Goal: Find contact information: Find contact information

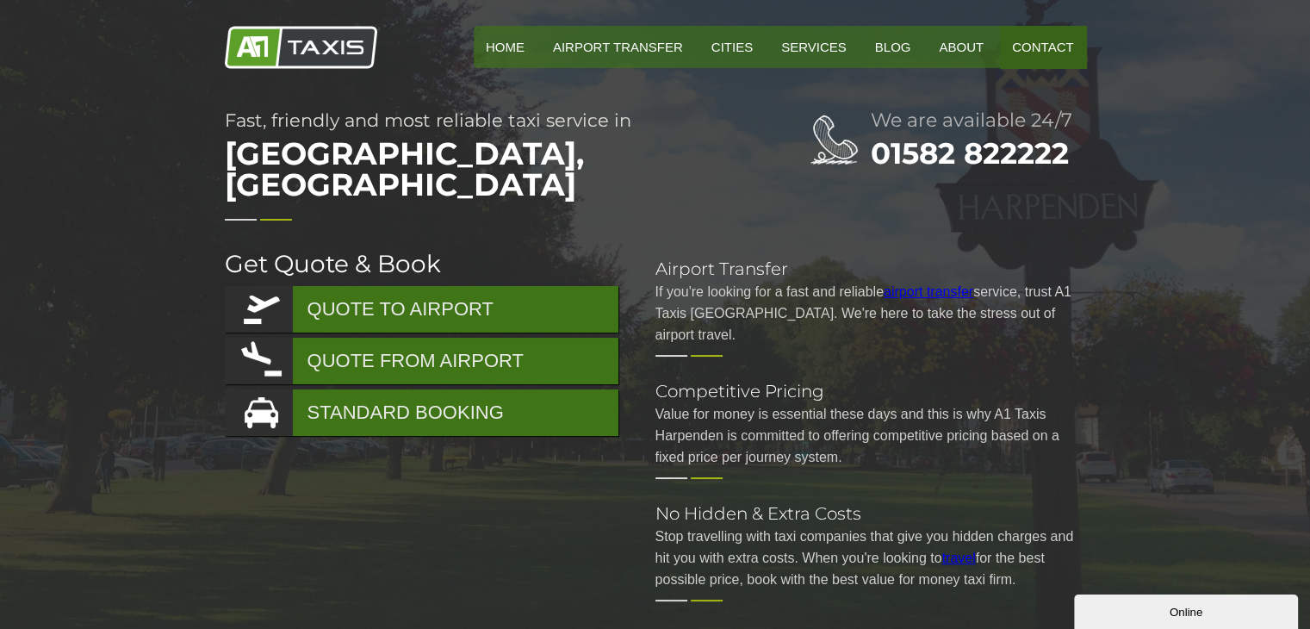
click at [1025, 42] on link "Contact" at bounding box center [1042, 47] width 85 height 42
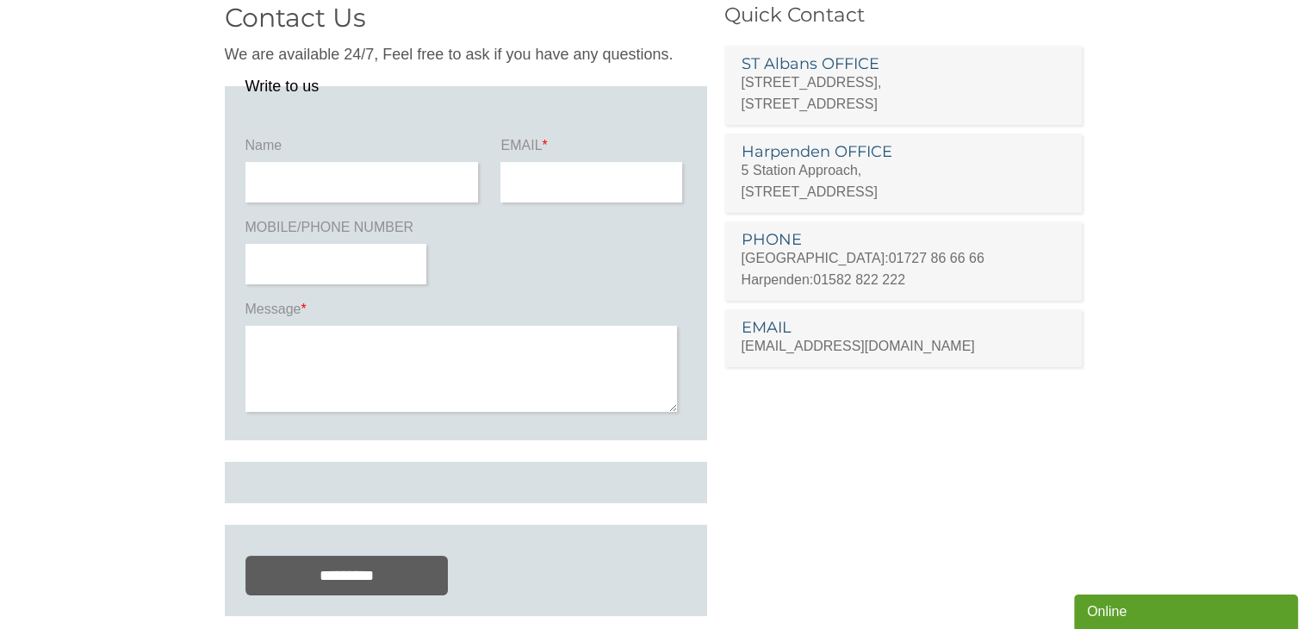
scroll to position [86, 0]
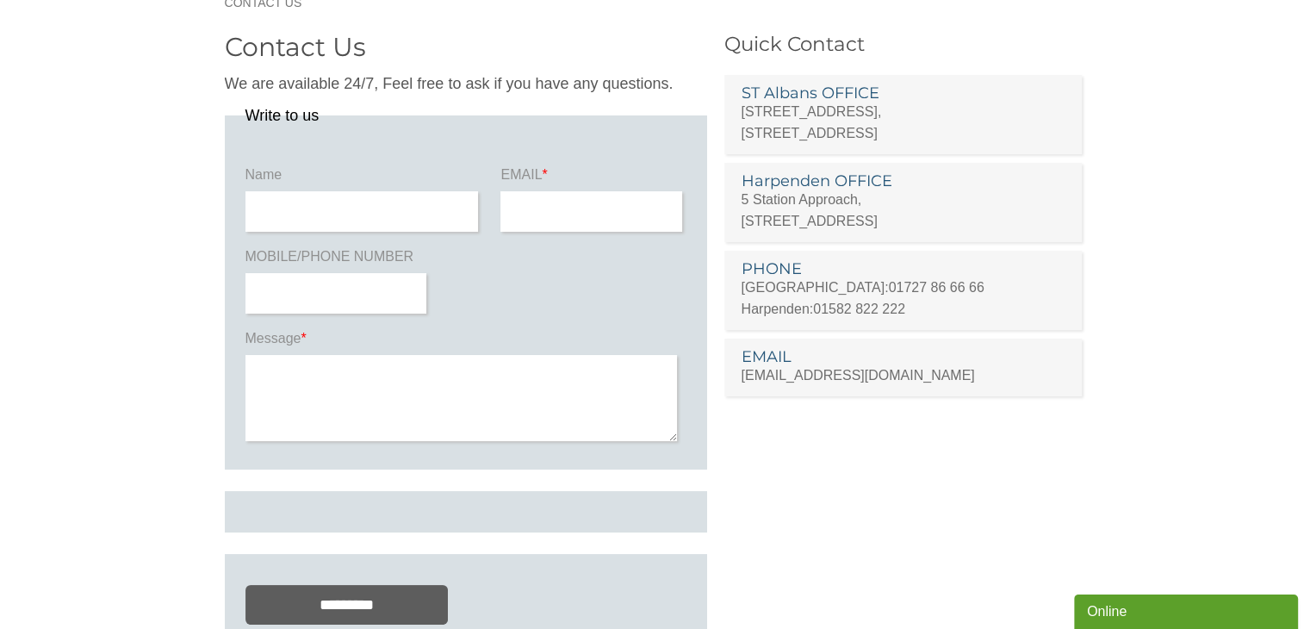
click at [820, 211] on p "5 Station Approach, Station Road, Harpenden, AL5 4SP" at bounding box center [904, 210] width 324 height 43
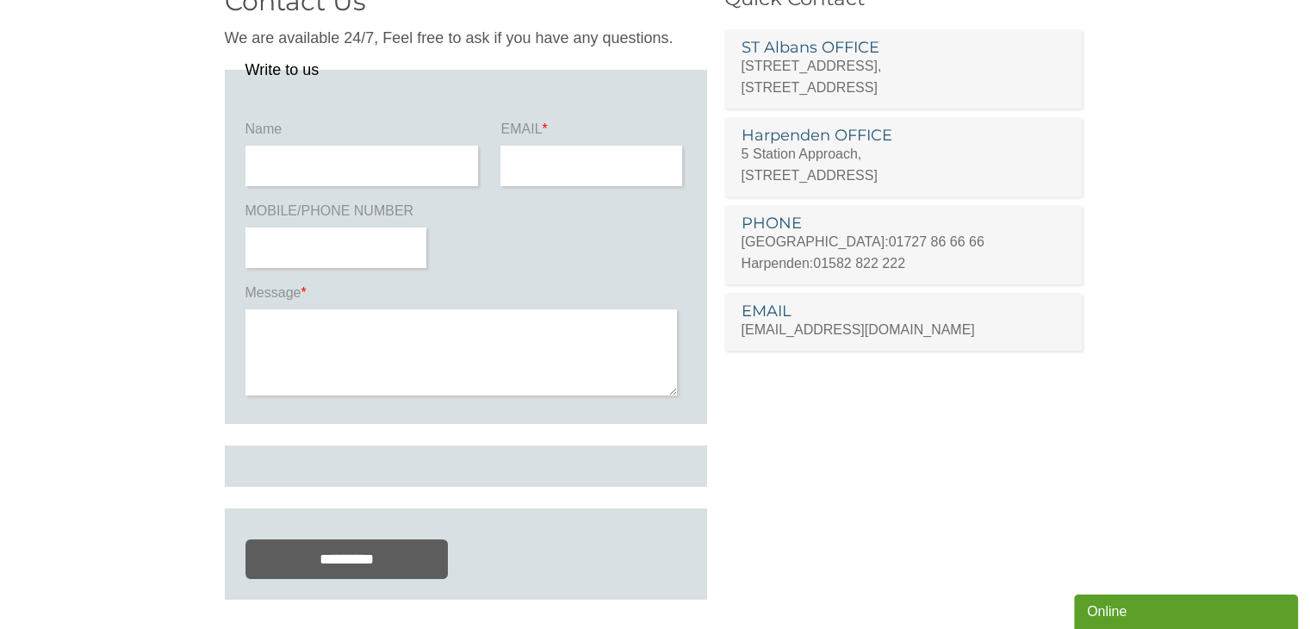
scroll to position [258, 0]
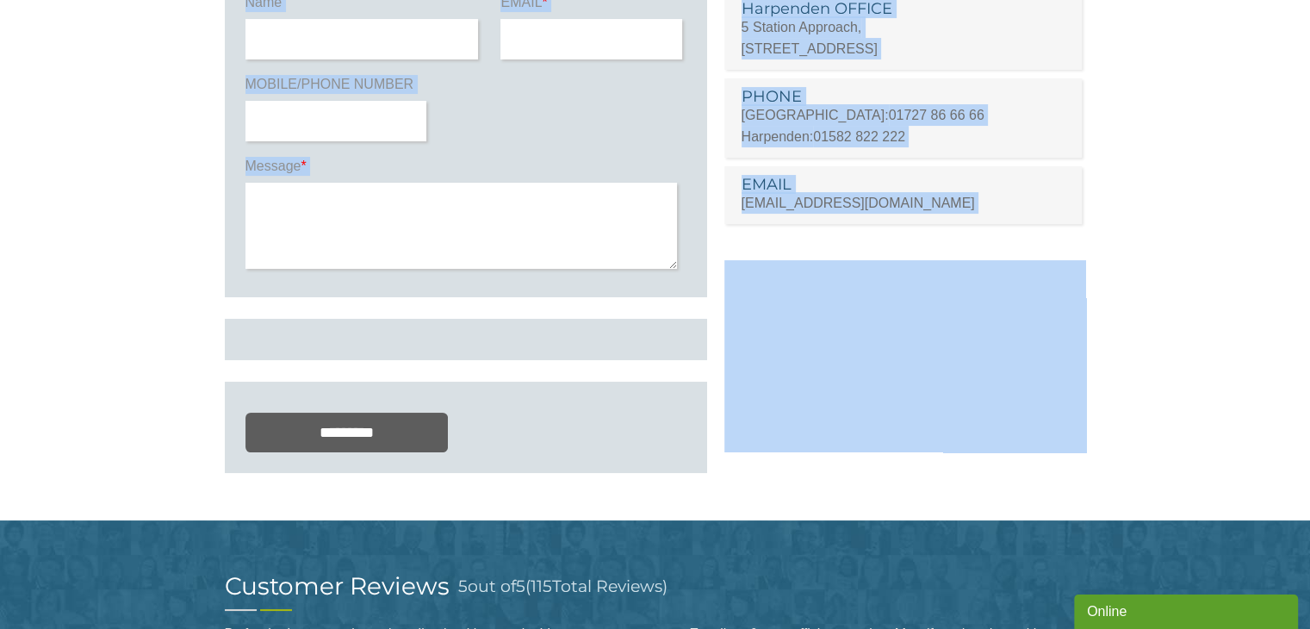
click at [211, 177] on section "Contact Us We are available 24/7, Feel free to ask if you have any questions. W…" at bounding box center [655, 187] width 1310 height 667
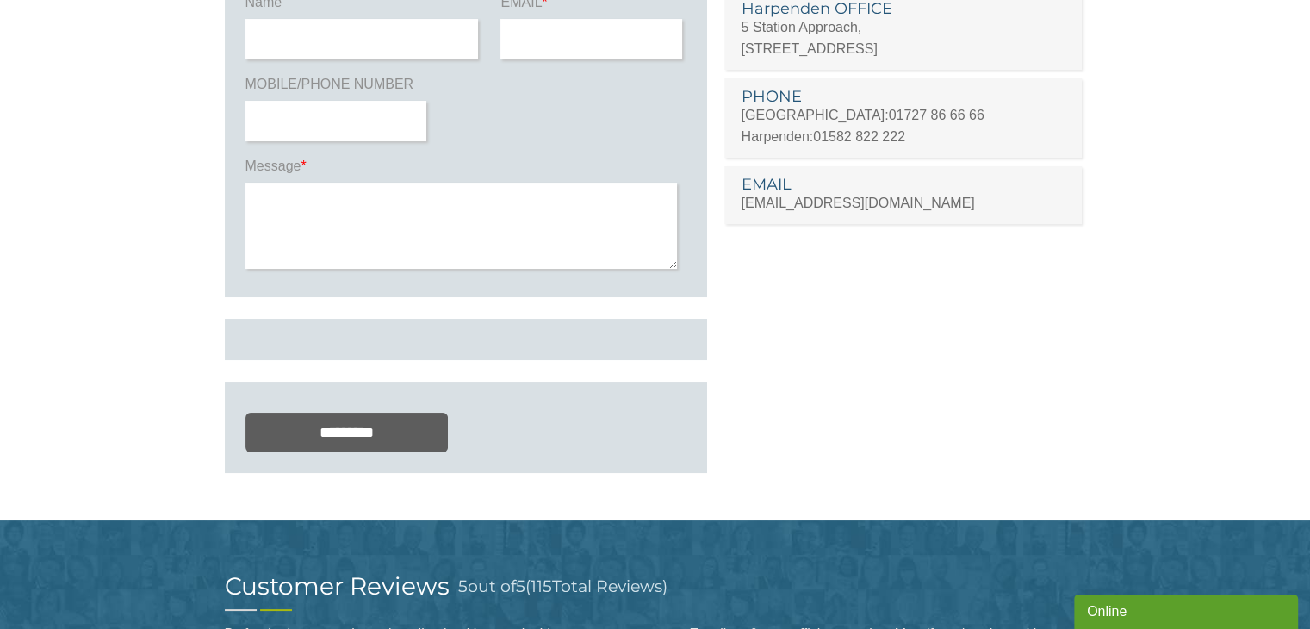
drag, startPoint x: 809, startPoint y: 474, endPoint x: 772, endPoint y: 518, distance: 57.5
click at [772, 494] on div "Contact Us We are available 24/7, Feel free to ask if you have any questions. W…" at bounding box center [655, 174] width 861 height 641
click at [1108, 407] on section "Contact Us We are available 24/7, Feel free to ask if you have any questions. W…" at bounding box center [655, 187] width 1310 height 667
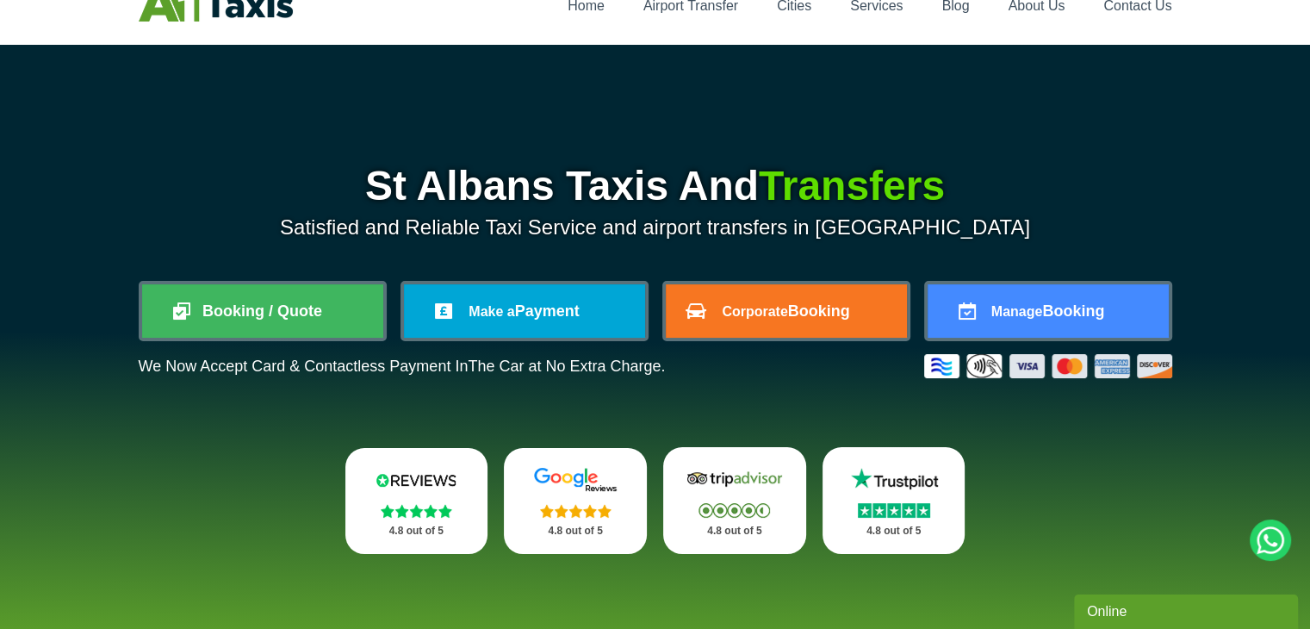
scroll to position [34, 0]
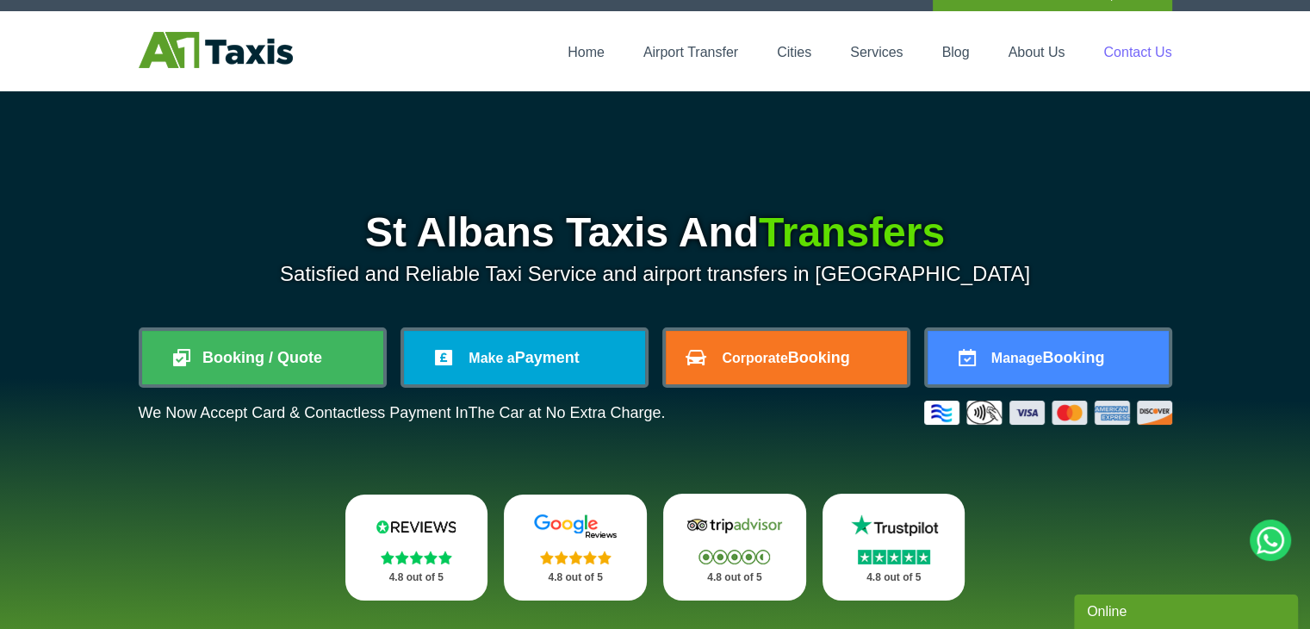
click at [1132, 45] on link "Contact Us" at bounding box center [1137, 52] width 68 height 15
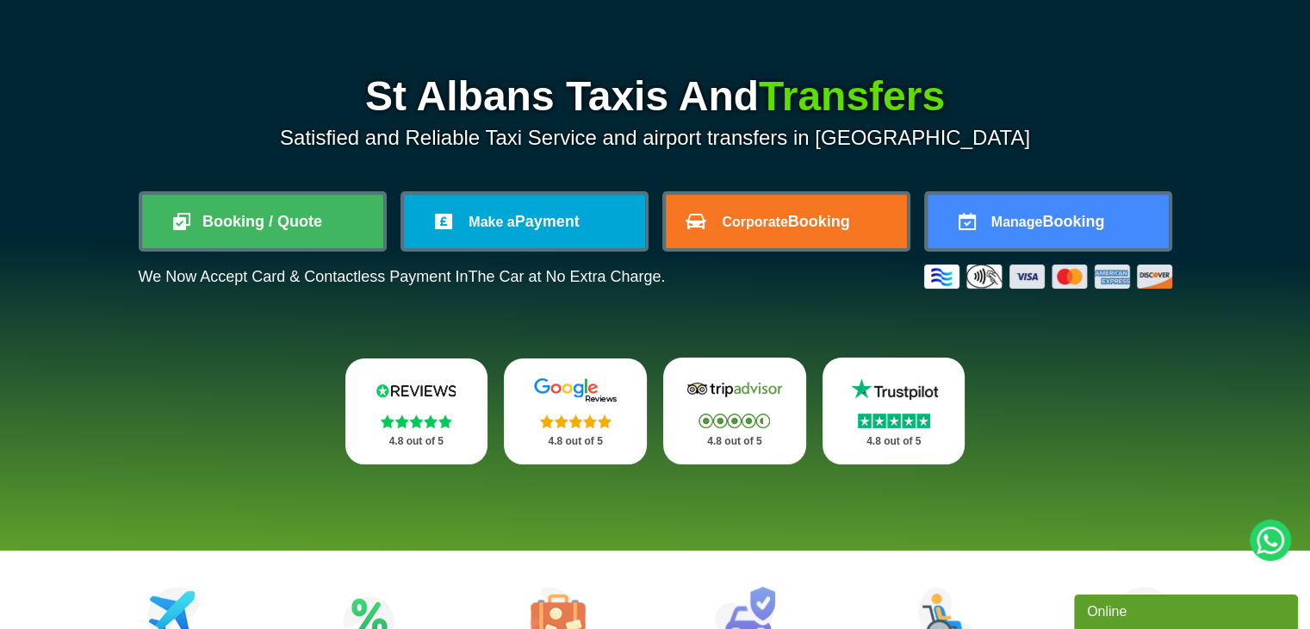
scroll to position [207, 0]
